Goal: Information Seeking & Learning: Learn about a topic

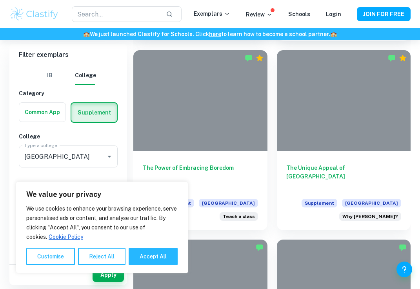
scroll to position [751, 0]
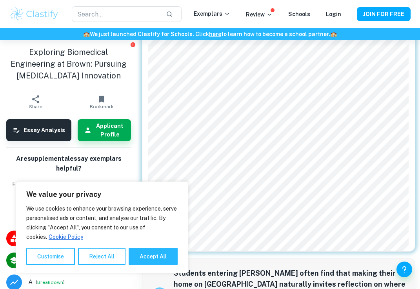
scroll to position [78, 0]
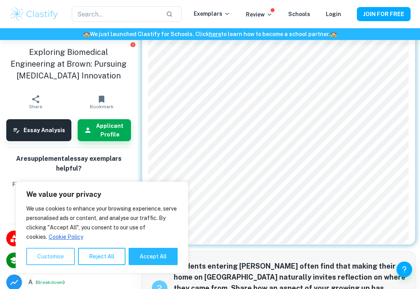
click at [52, 262] on button "Customise" at bounding box center [50, 256] width 49 height 17
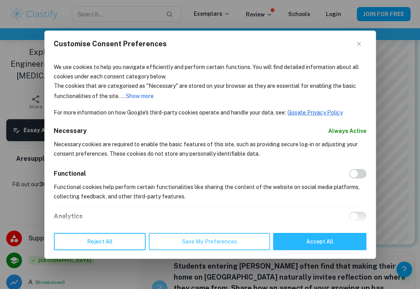
click at [187, 240] on button "Save My Preferences" at bounding box center [209, 241] width 121 height 17
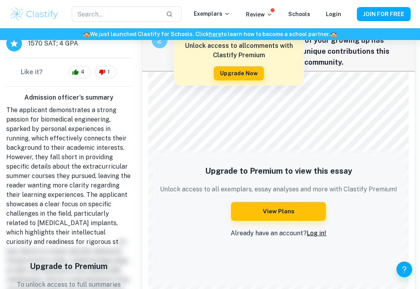
scroll to position [325, 0]
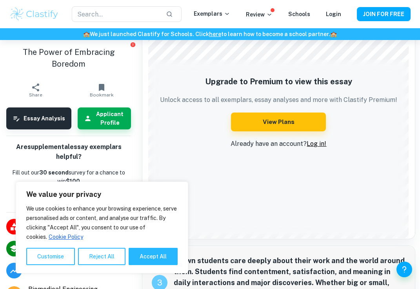
scroll to position [769, 0]
